Goal: Information Seeking & Learning: Find specific fact

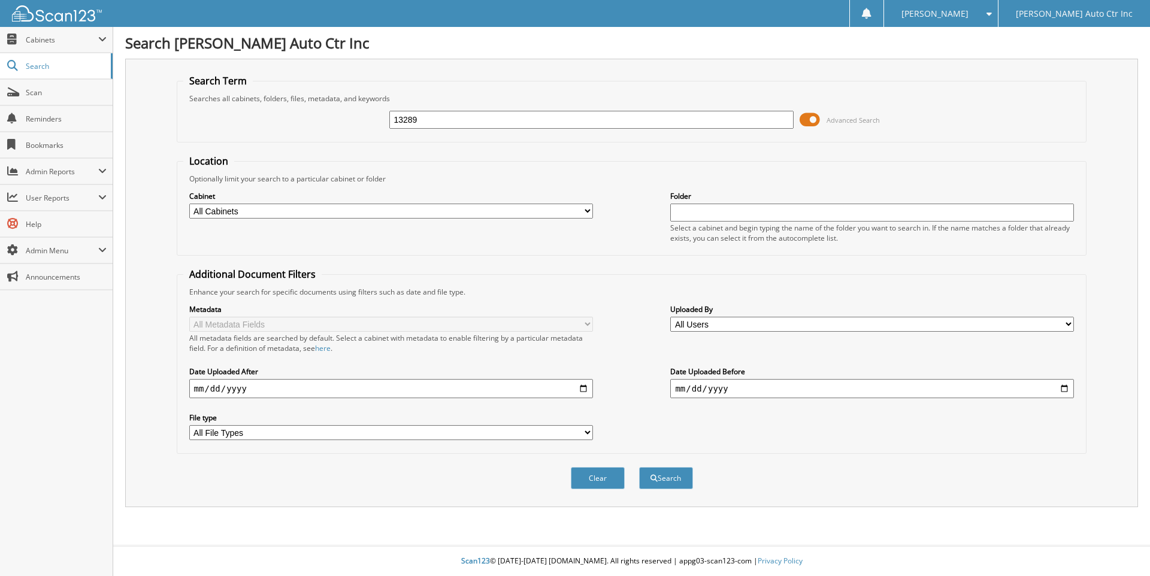
type input "13289"
click at [639, 467] on button "Search" at bounding box center [666, 478] width 54 height 22
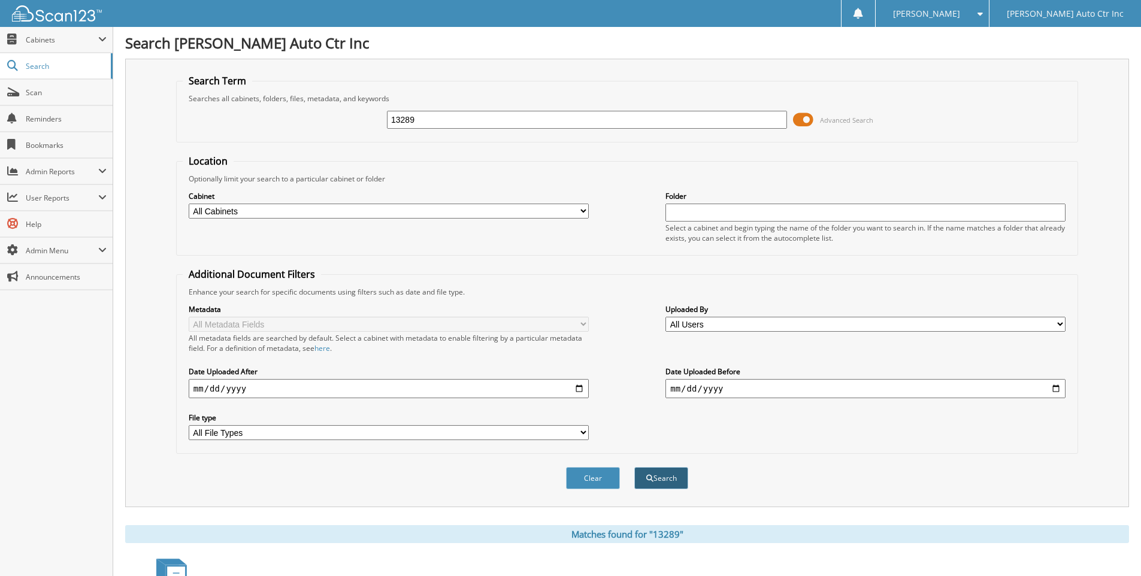
click at [668, 478] on button "Search" at bounding box center [661, 478] width 54 height 22
click at [56, 40] on span "Cabinets" at bounding box center [62, 40] width 72 height 10
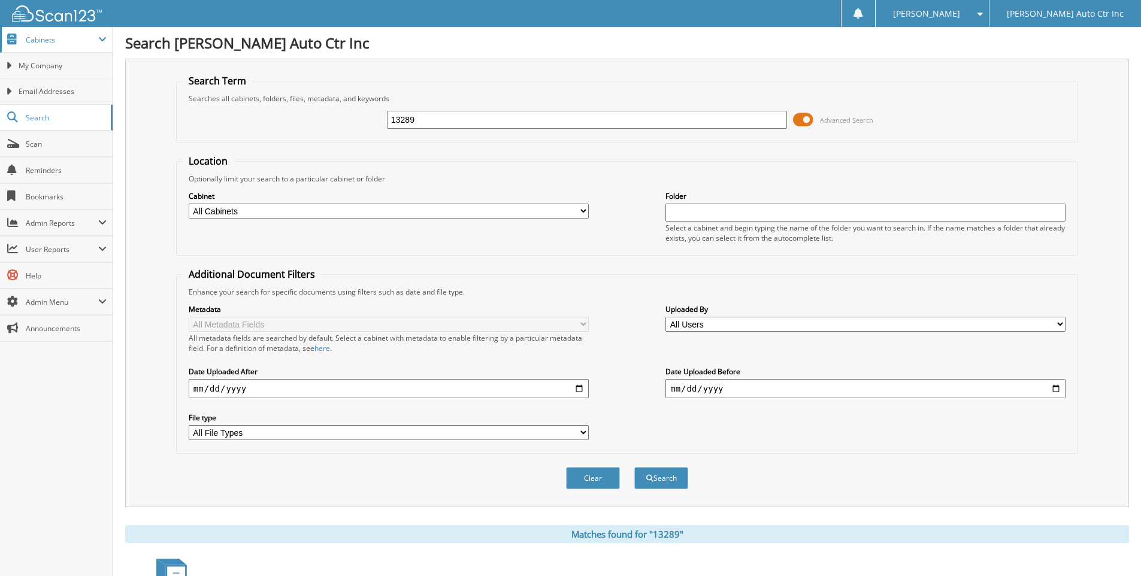
click at [105, 40] on span at bounding box center [102, 40] width 8 height 10
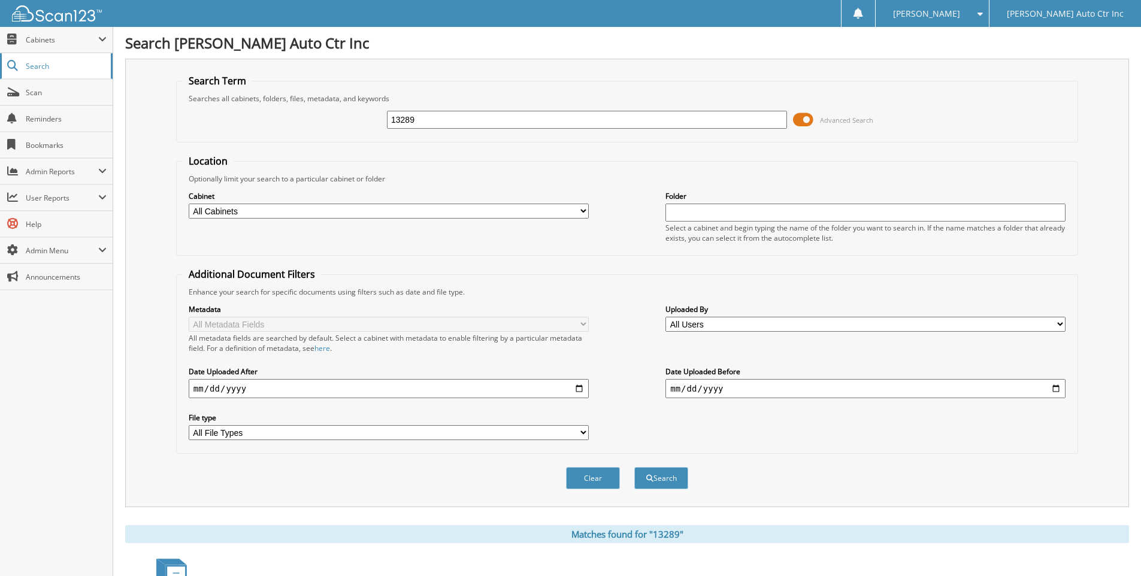
click at [56, 66] on span "Search" at bounding box center [65, 66] width 79 height 10
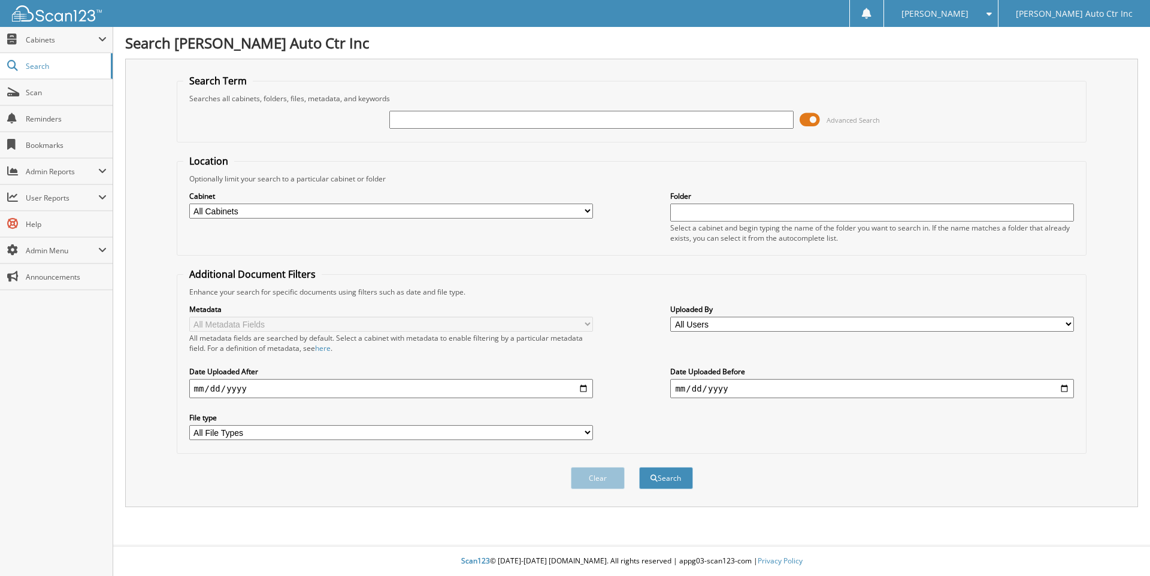
click at [588, 213] on select "All Cabinets ACCOUNTS PAYABLE CAR DEALS CASH RECEIPTS GENERAL RECEIPTS PARTS PA…" at bounding box center [391, 211] width 404 height 15
select select "51942"
click at [189, 204] on select "All Cabinets ACCOUNTS PAYABLE CAR DEALS CASH RECEIPTS GENERAL RECEIPTS PARTS PA…" at bounding box center [391, 211] width 404 height 15
click at [683, 211] on input "text" at bounding box center [872, 213] width 404 height 18
click at [639, 467] on button "Search" at bounding box center [666, 478] width 54 height 22
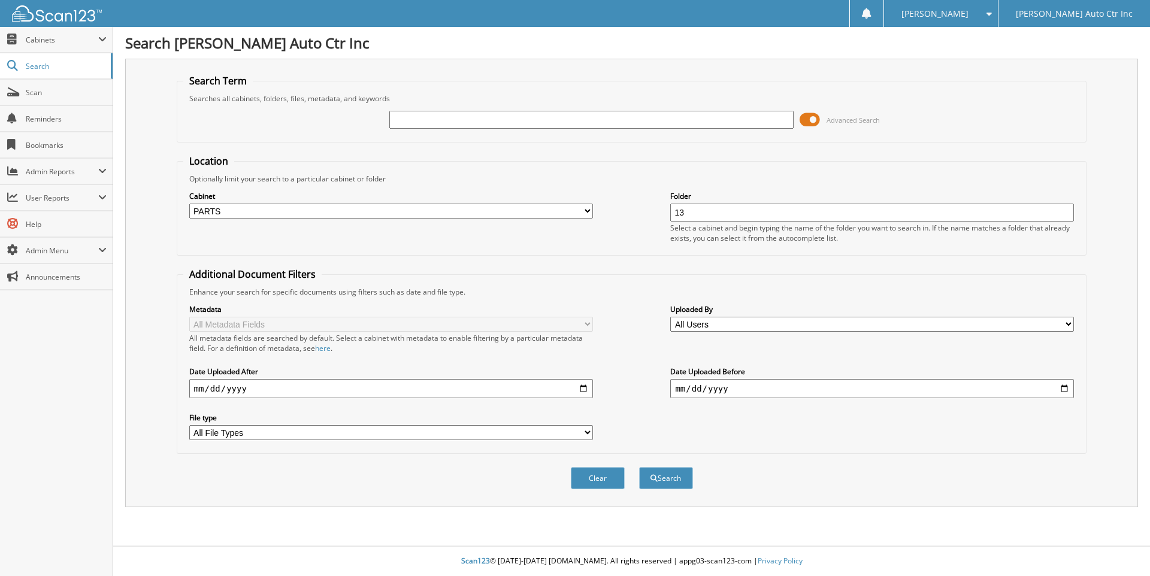
type input "1"
type input "013289"
click at [639, 467] on button "Search" at bounding box center [666, 478] width 54 height 22
click at [43, 66] on span "Search" at bounding box center [65, 66] width 79 height 10
click at [43, 43] on span "Cabinets" at bounding box center [62, 40] width 72 height 10
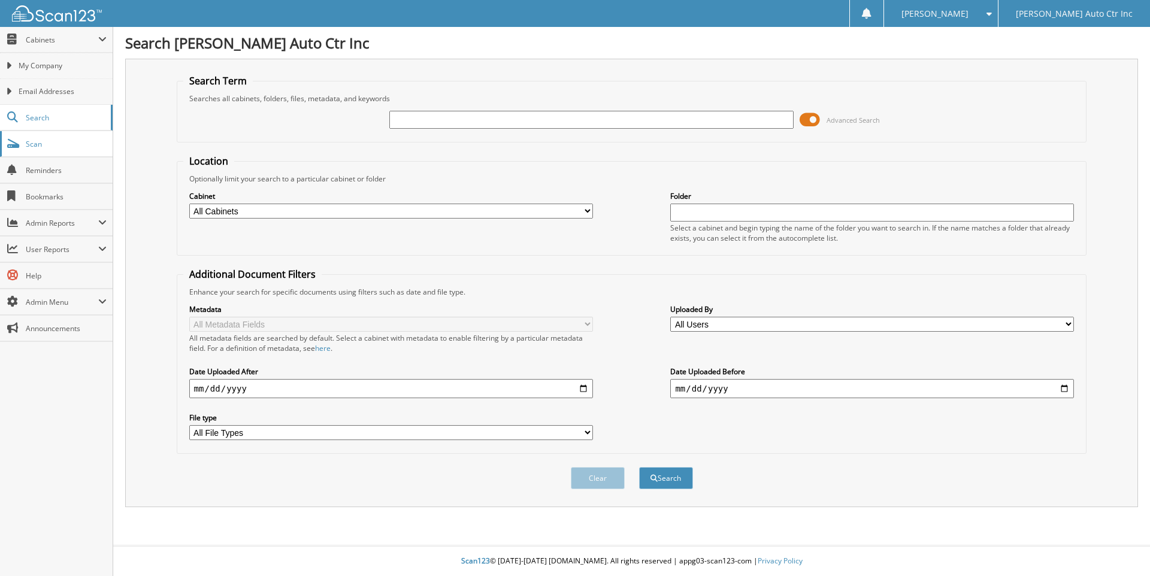
click at [60, 143] on span "Scan" at bounding box center [66, 144] width 81 height 10
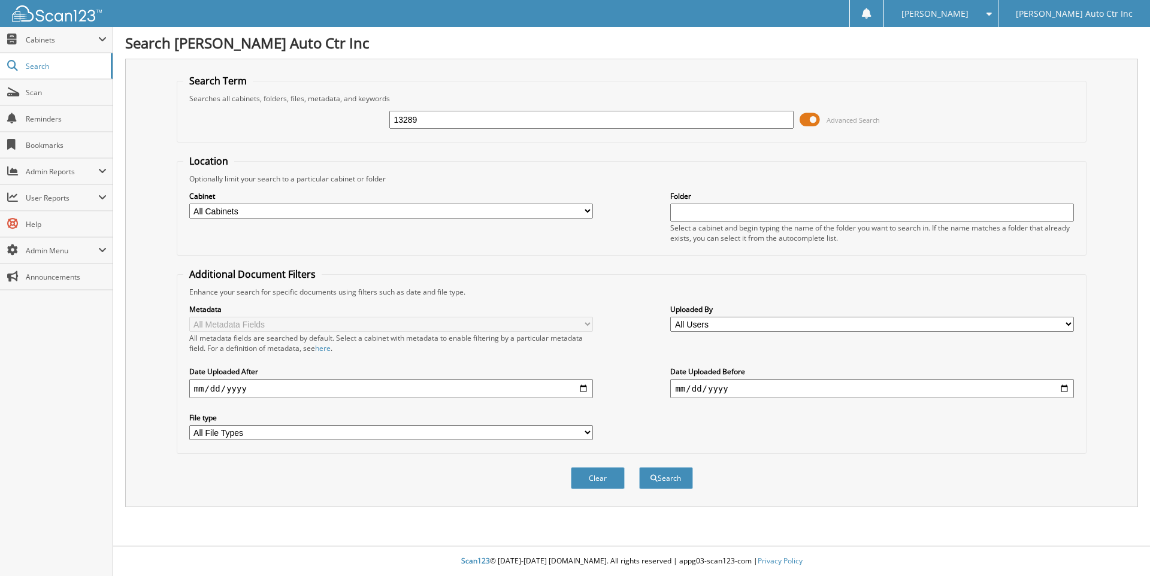
type input "13289"
click at [639, 467] on button "Search" at bounding box center [666, 478] width 54 height 22
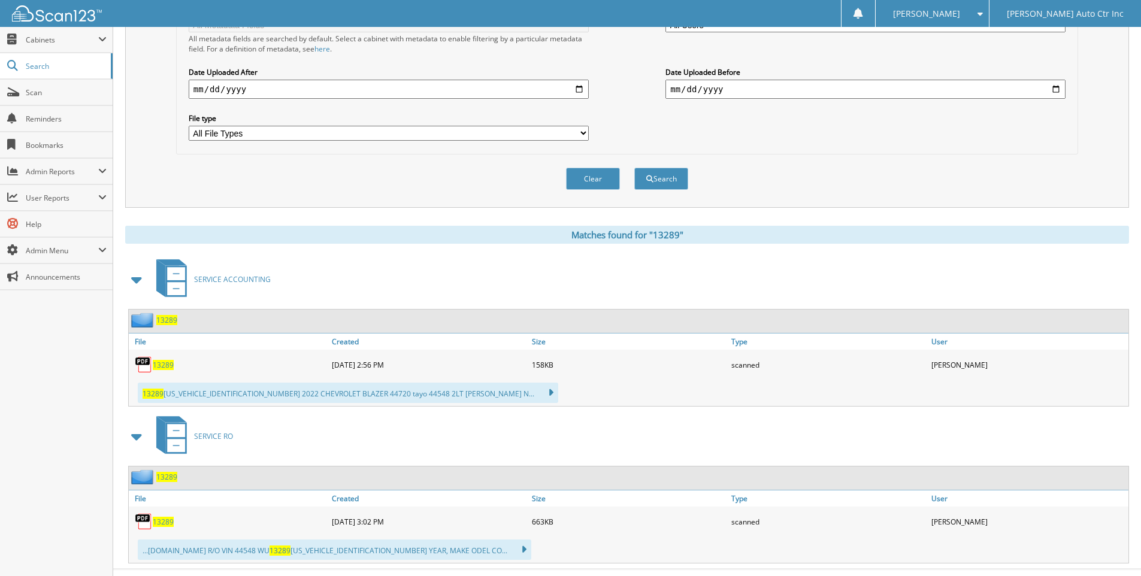
scroll to position [323, 0]
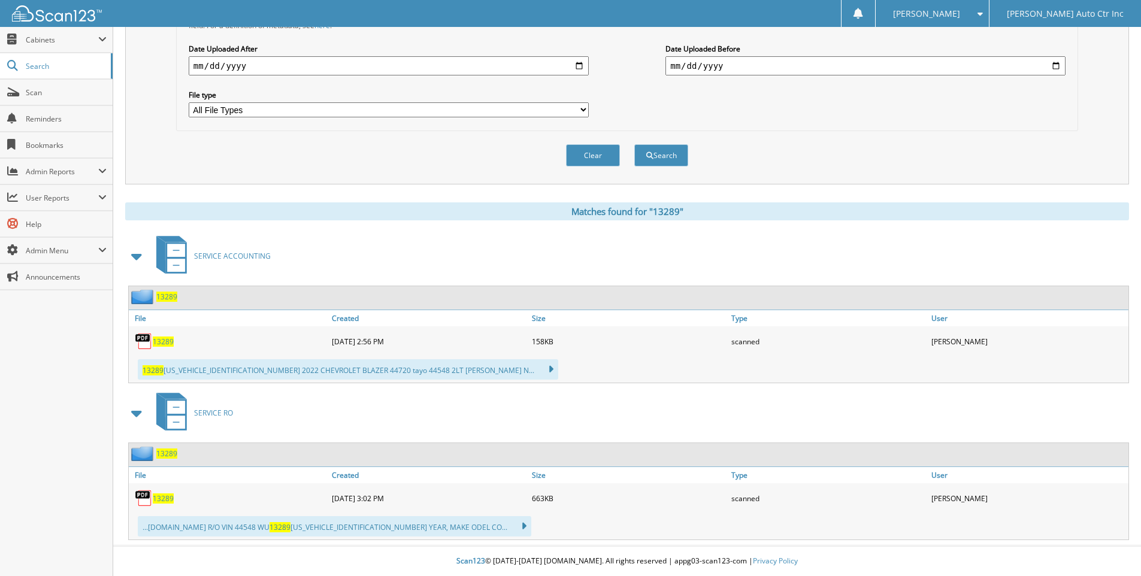
click at [141, 301] on img at bounding box center [143, 296] width 25 height 15
click at [171, 298] on span "13289" at bounding box center [166, 297] width 21 height 10
